Goal: Information Seeking & Learning: Learn about a topic

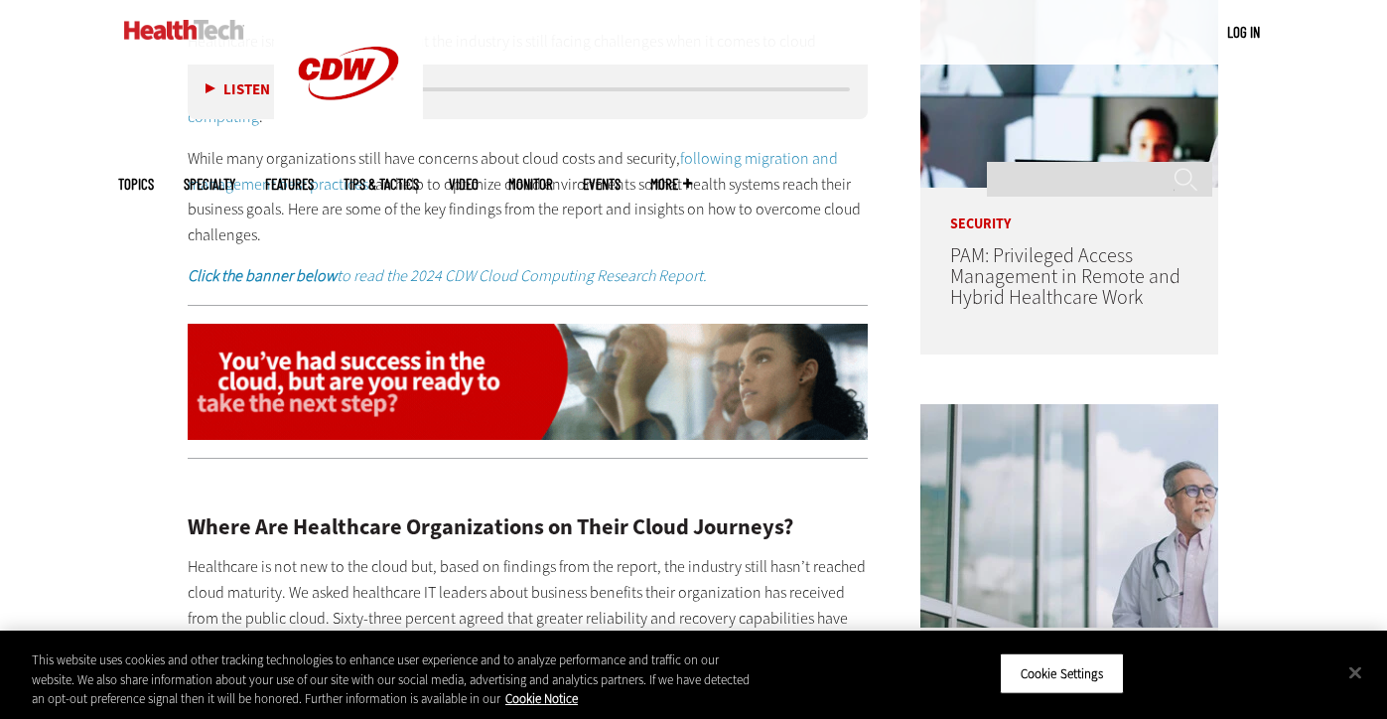
scroll to position [1175, 0]
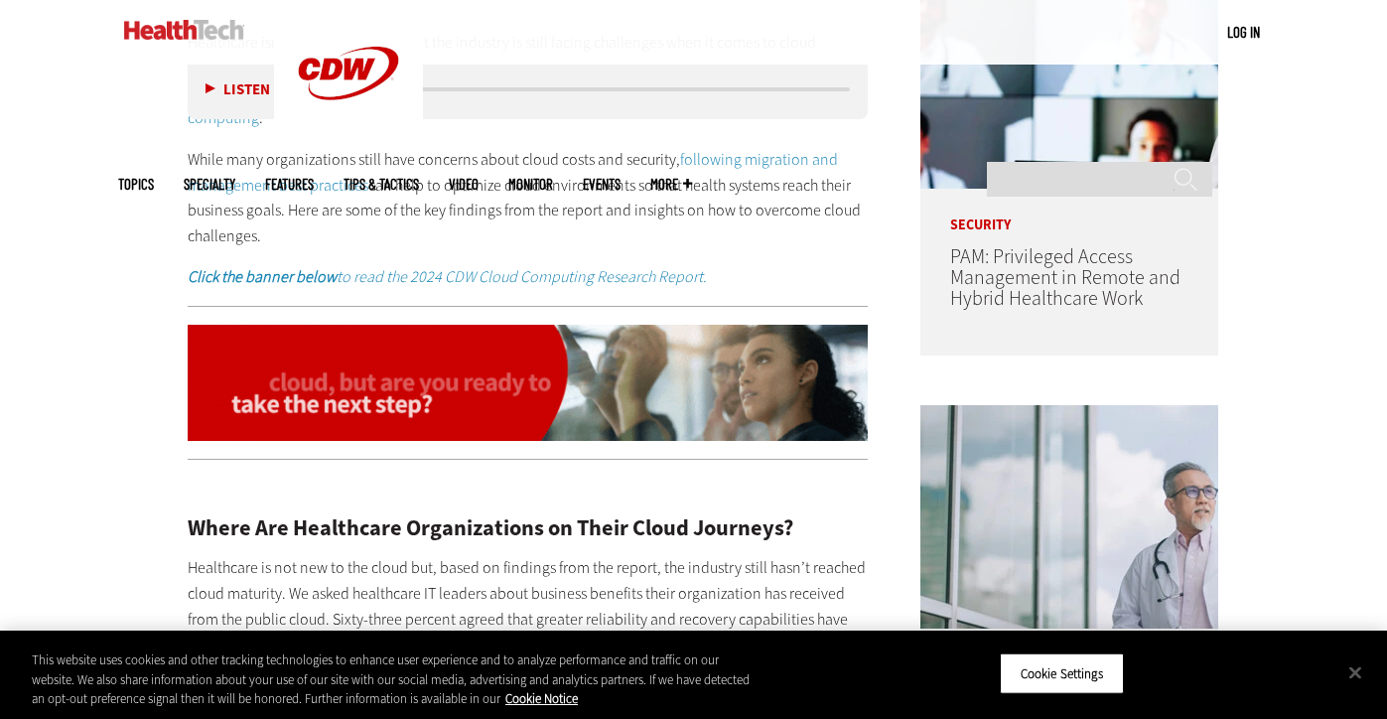
click at [610, 201] on p "While many organizations still have concerns about cloud costs and security, fo…" at bounding box center [528, 197] width 681 height 101
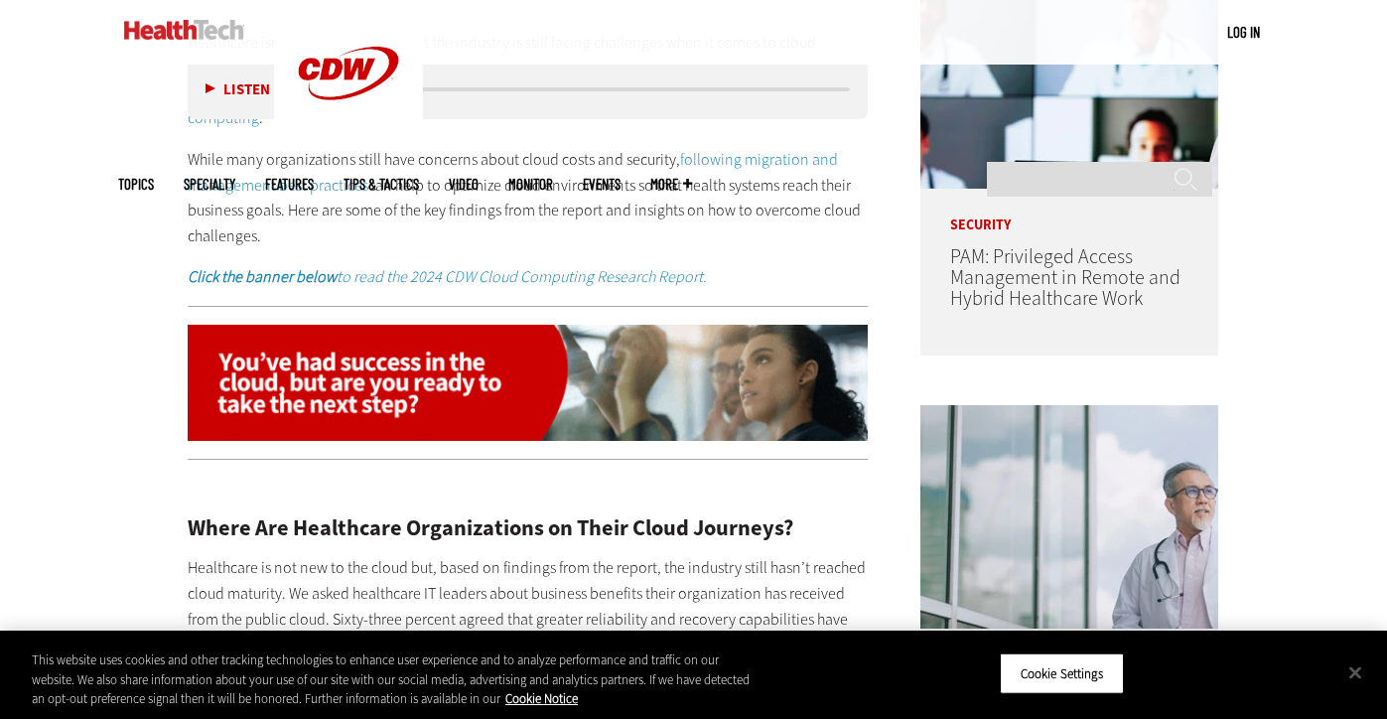
click at [587, 183] on p "While many organizations still have concerns about cloud costs and security, fo…" at bounding box center [528, 197] width 681 height 101
click at [673, 182] on p "While many organizations still have concerns about cloud costs and security, fo…" at bounding box center [528, 197] width 681 height 101
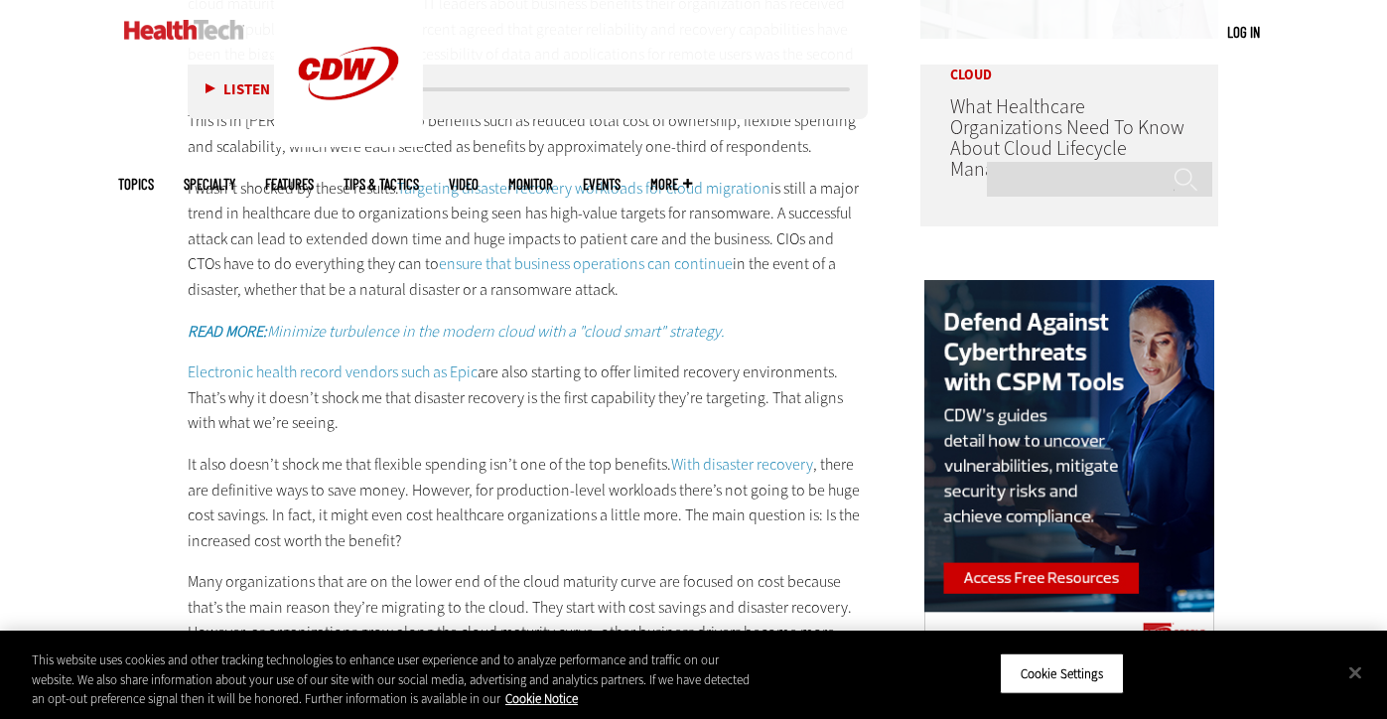
scroll to position [1642, 0]
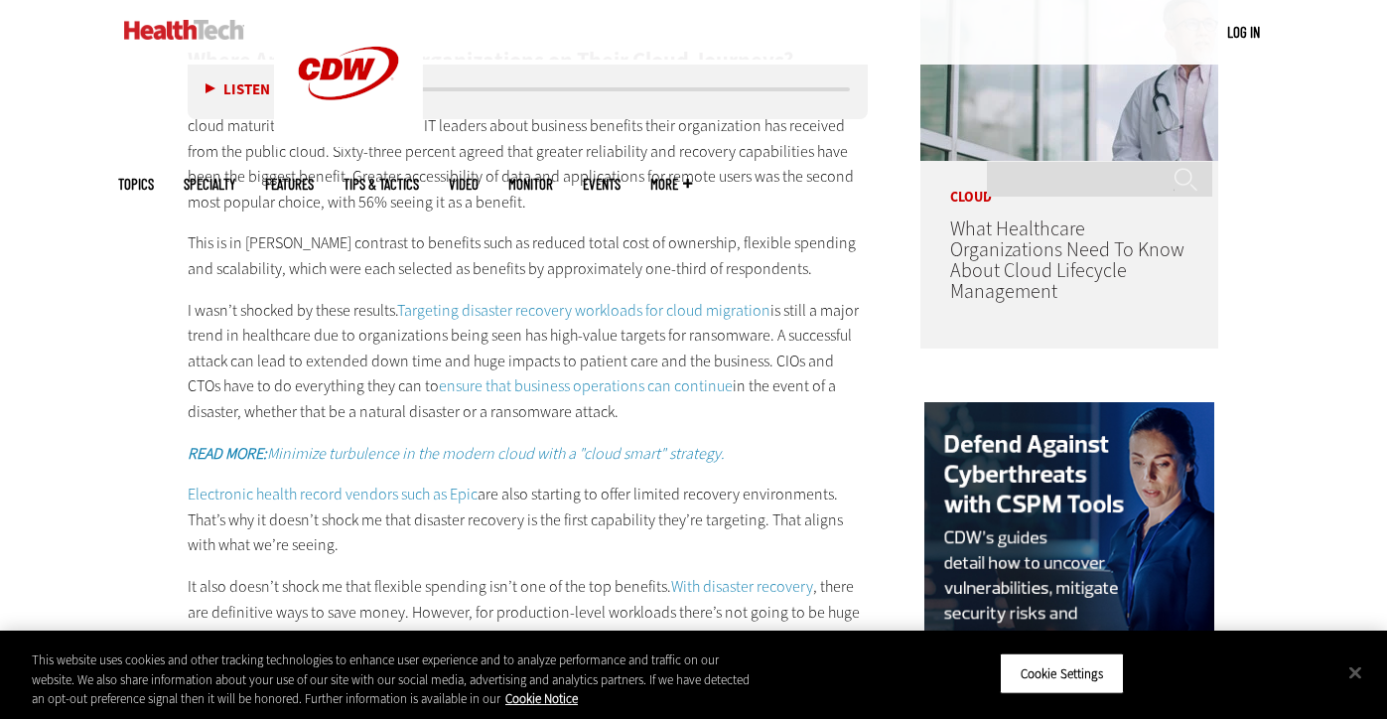
click at [577, 300] on link "Targeting disaster recovery workloads for cloud migration" at bounding box center [583, 310] width 373 height 21
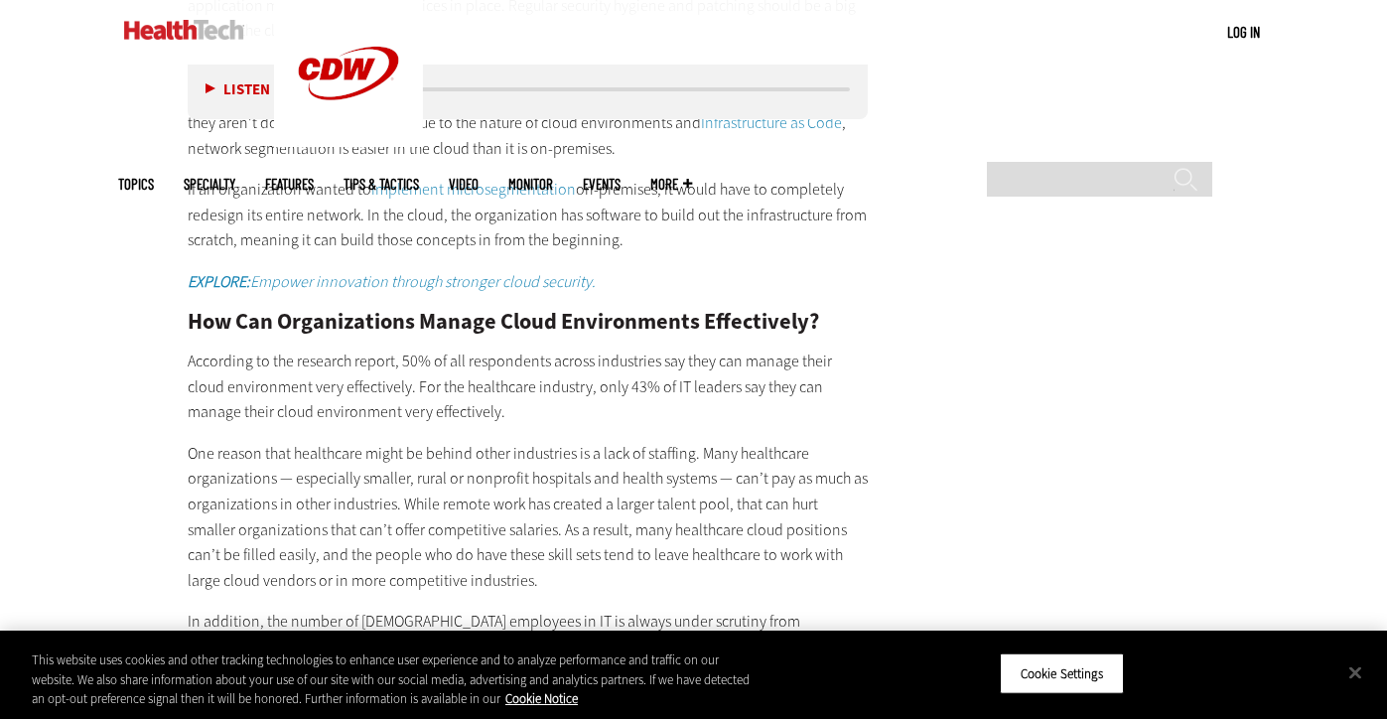
click at [698, 377] on p "According to the research report, 50% of all respondents across industries say …" at bounding box center [528, 386] width 681 height 76
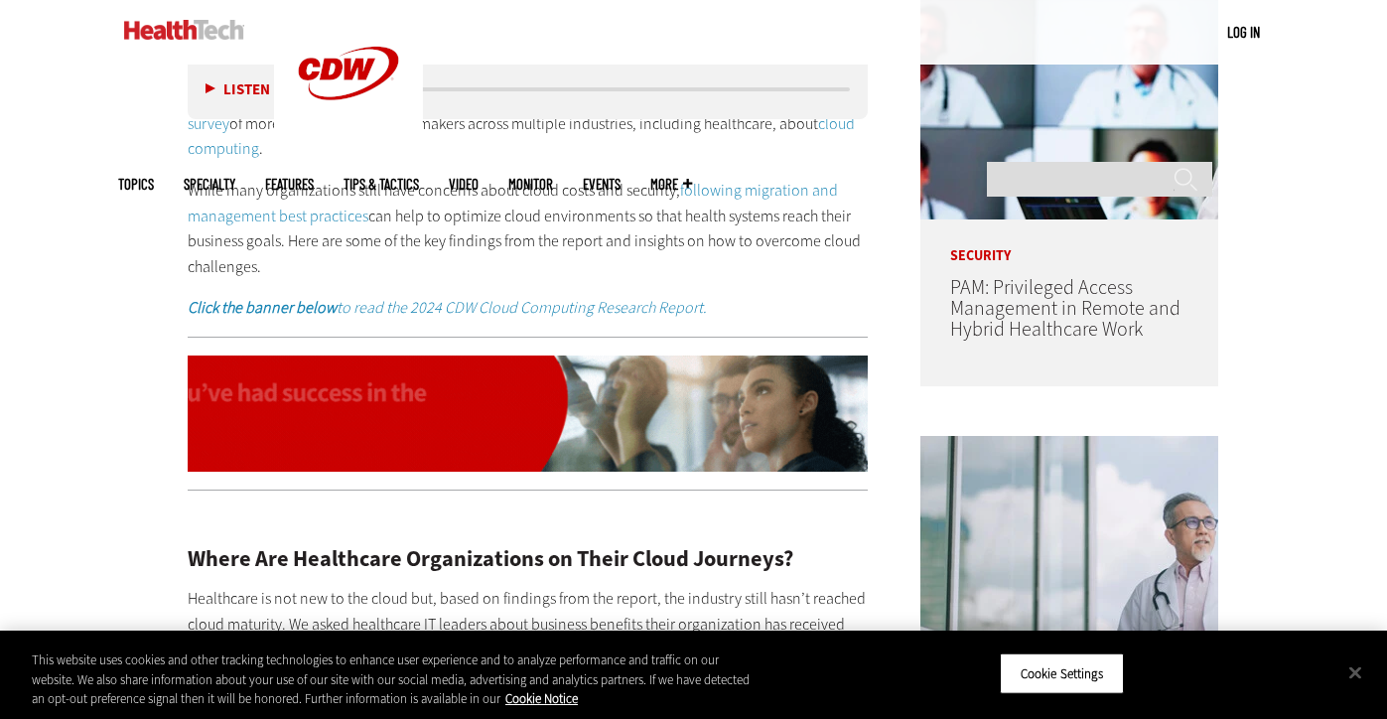
scroll to position [3376, 0]
